Goal: Task Accomplishment & Management: Use online tool/utility

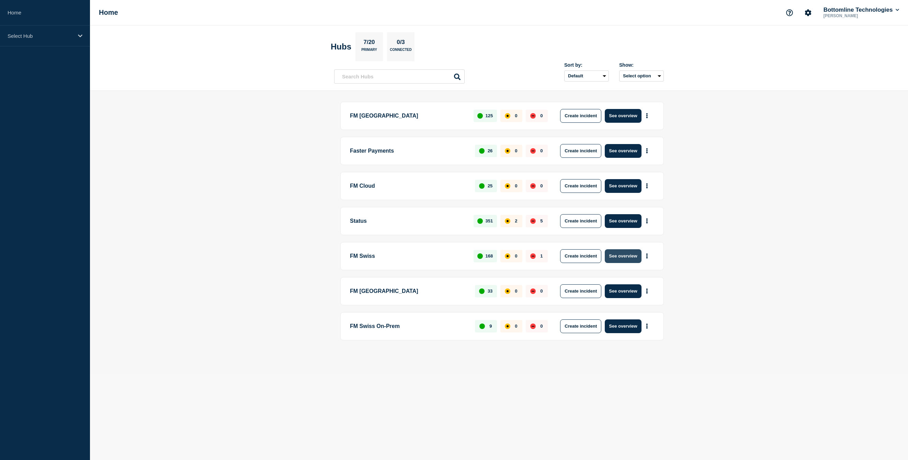
click at [631, 255] on button "See overview" at bounding box center [623, 256] width 36 height 14
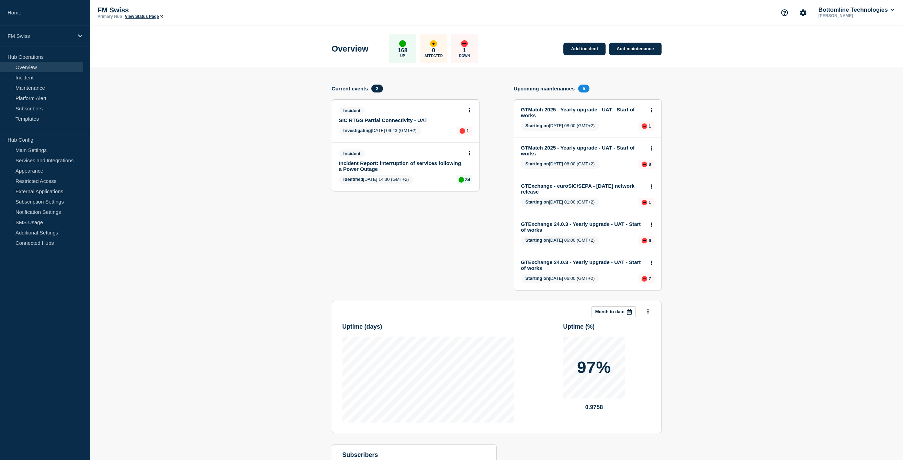
click at [468, 111] on button at bounding box center [469, 111] width 6 height 6
click at [466, 128] on link "View incident" at bounding box center [466, 126] width 28 height 5
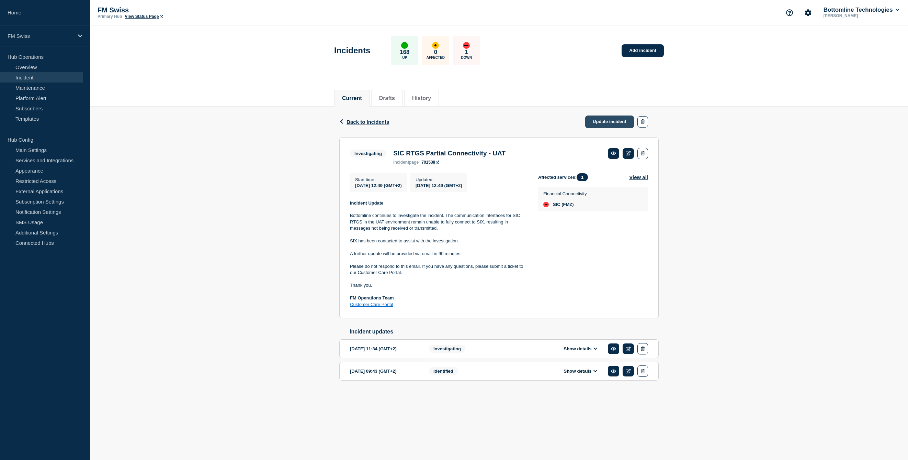
click at [617, 120] on link "Update incident" at bounding box center [609, 121] width 49 height 13
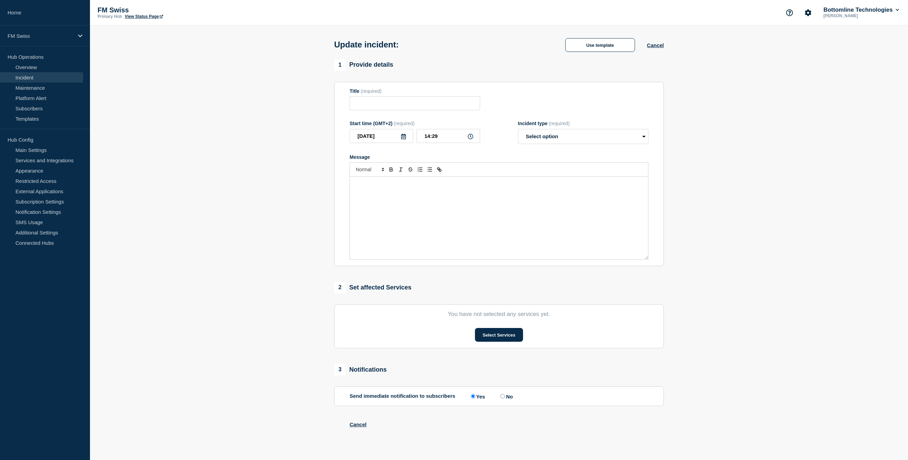
type input "SIC RTGS Partial Connectivity - UAT"
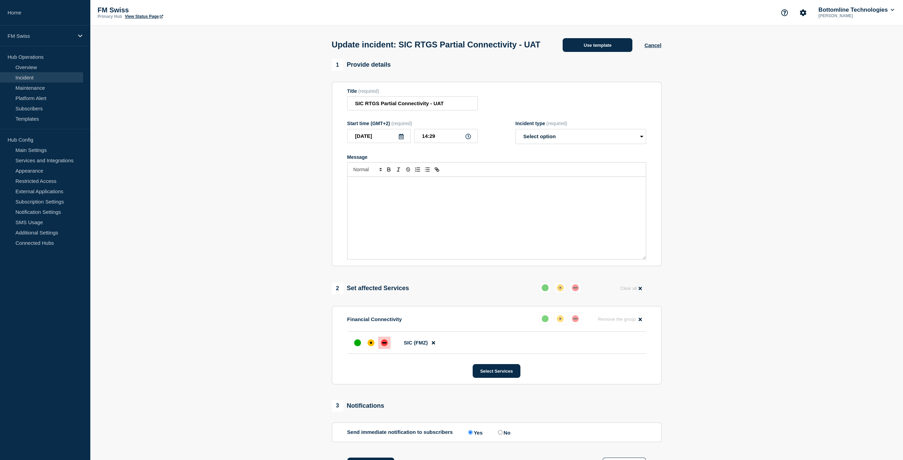
click at [597, 52] on button "Use template" at bounding box center [598, 45] width 70 height 14
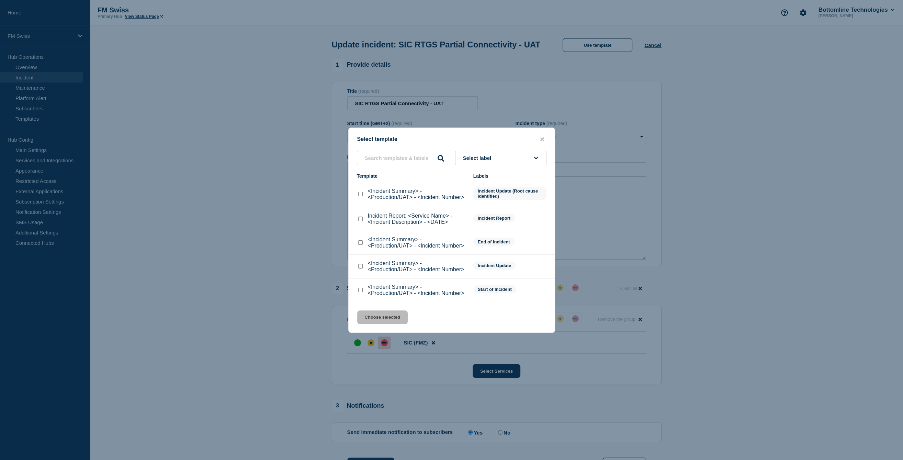
click at [363, 241] on div at bounding box center [360, 242] width 7 height 7
click at [362, 245] on input "<Incident Summary> - <Production/UAT> - <Incident Number> checkbox" at bounding box center [360, 242] width 4 height 4
checkbox input "true"
click at [382, 320] on button "Choose selected" at bounding box center [382, 317] width 50 height 14
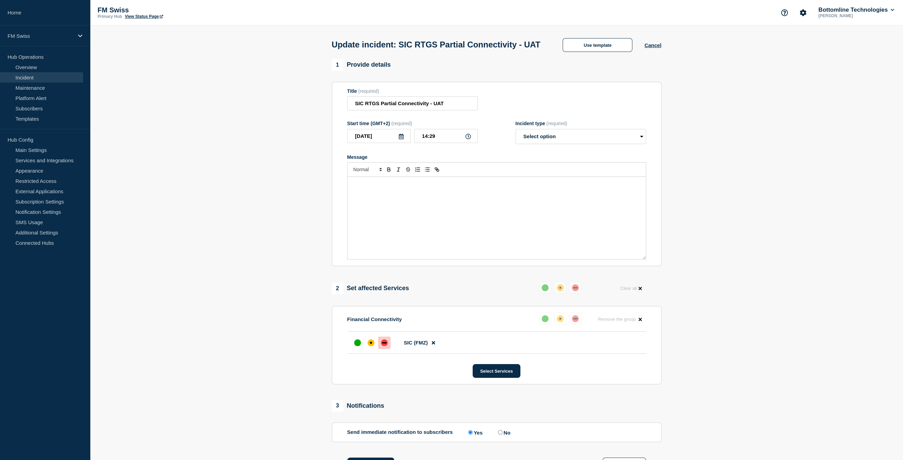
select select "resolved"
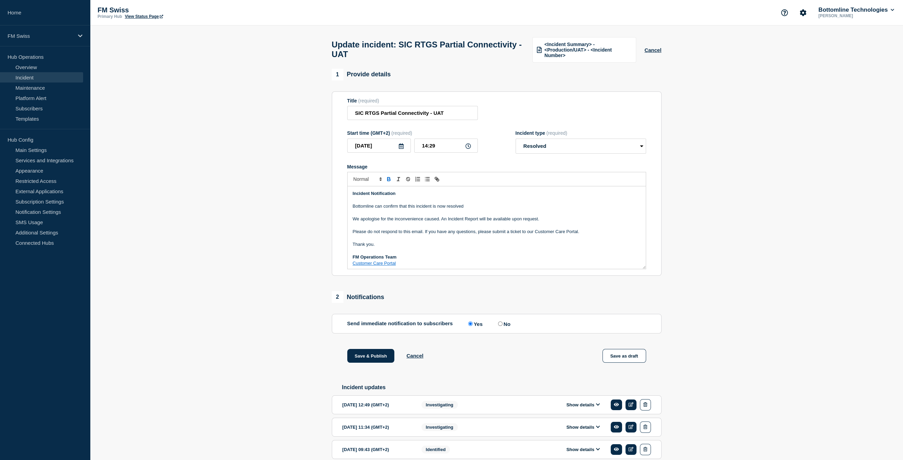
click at [473, 209] on p "Bottomline can confirm that this incident is now resolved" at bounding box center [497, 206] width 288 height 6
click at [411, 209] on p "Bottomline can confirm that this incident is now resolved and connectivity to S…" at bounding box center [497, 206] width 288 height 6
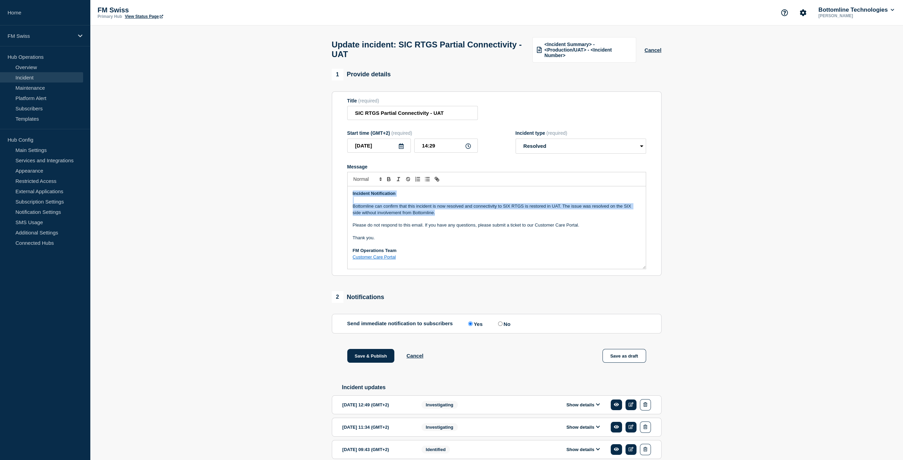
copy div "Incident Notification Bottomline can confirm that this incident is now resolved…"
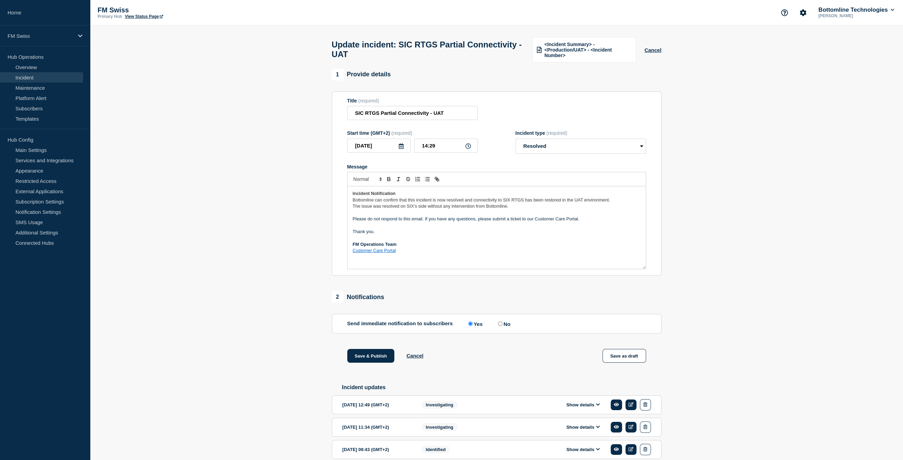
click at [382, 196] on strong "Incident Notification" at bounding box center [374, 193] width 43 height 5
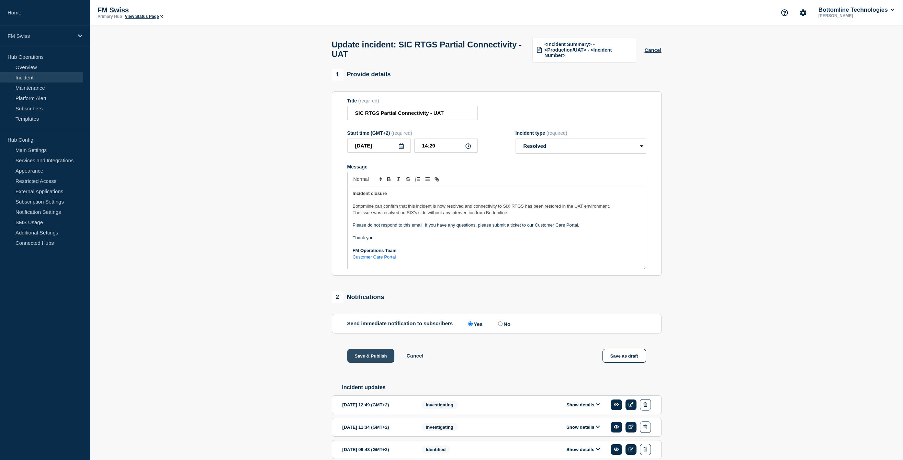
click at [382, 361] on button "Save & Publish" at bounding box center [370, 356] width 47 height 14
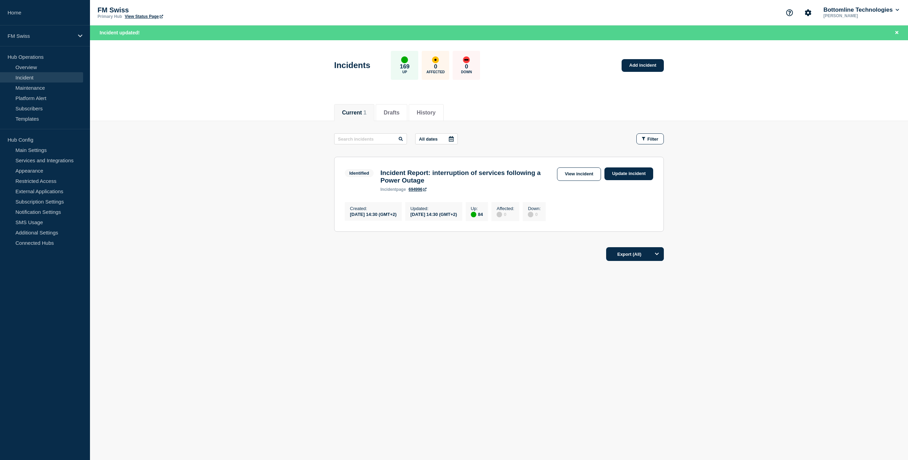
drag, startPoint x: 225, startPoint y: 220, endPoint x: 298, endPoint y: 213, distance: 73.8
click at [225, 220] on main "All dates Filter Identified 84 Up Incident Report: interruption of services fol…" at bounding box center [499, 181] width 818 height 121
